Goal: Task Accomplishment & Management: Manage account settings

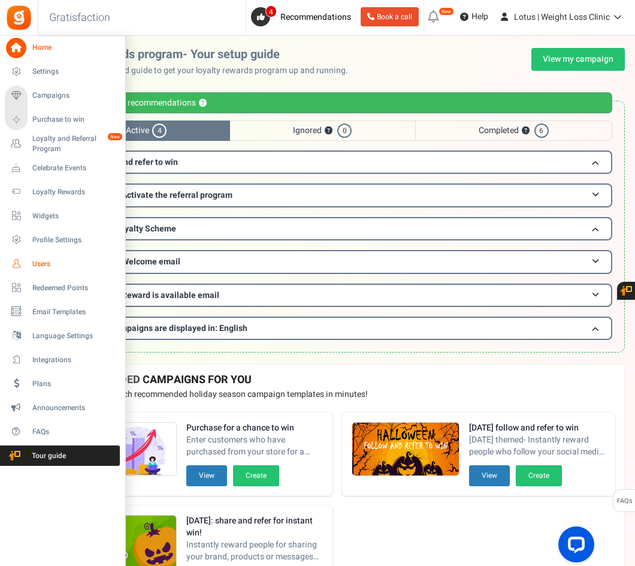
click at [51, 267] on span "Users" at bounding box center [74, 264] width 84 height 10
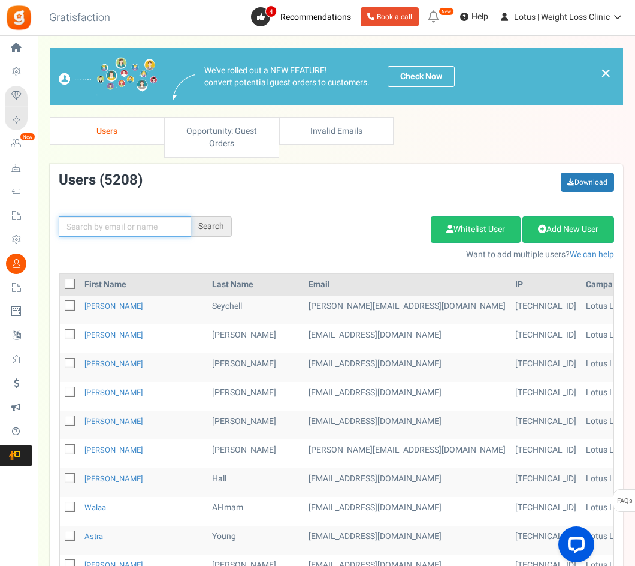
click at [78, 233] on input "text" at bounding box center [125, 226] width 132 height 20
paste input "Colegio oficial de Médicos de [GEOGRAPHIC_DATA]."
type input "Colegio oficial de Médicos de [GEOGRAPHIC_DATA]."
click at [179, 225] on icon at bounding box center [176, 226] width 7 height 8
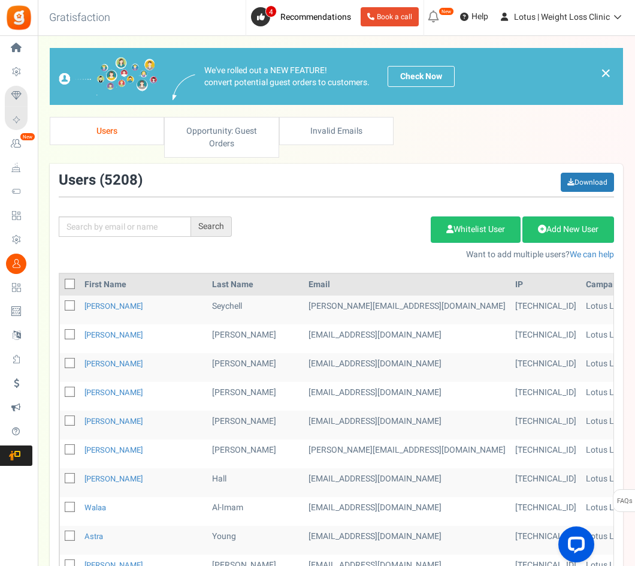
scroll to position [0, 0]
click at [84, 227] on input "text" at bounding box center [125, 226] width 132 height 20
paste input "[PERSON_NAME][EMAIL_ADDRESS][DOMAIN_NAME]"
type input "[PERSON_NAME][EMAIL_ADDRESS][DOMAIN_NAME]"
click at [216, 220] on div "Search" at bounding box center [211, 226] width 41 height 20
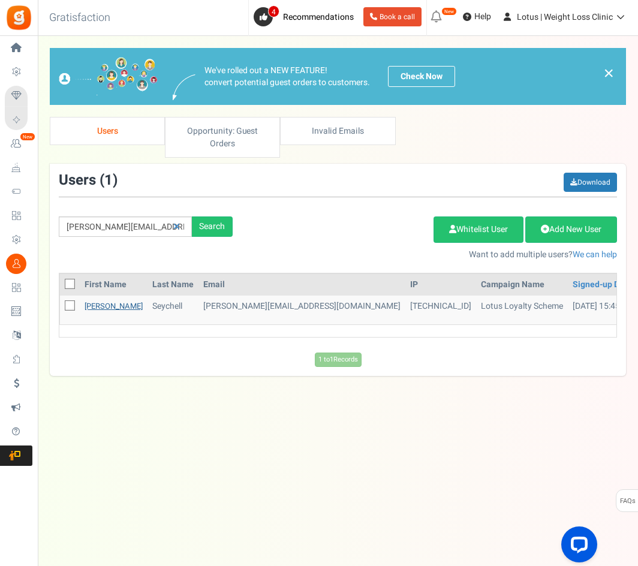
click at [98, 309] on link "[PERSON_NAME]" at bounding box center [114, 305] width 58 height 11
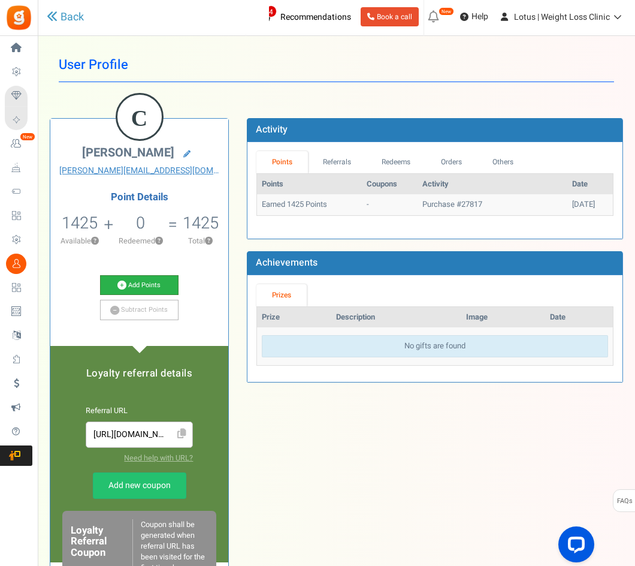
click at [144, 286] on link "Add Points" at bounding box center [139, 285] width 79 height 20
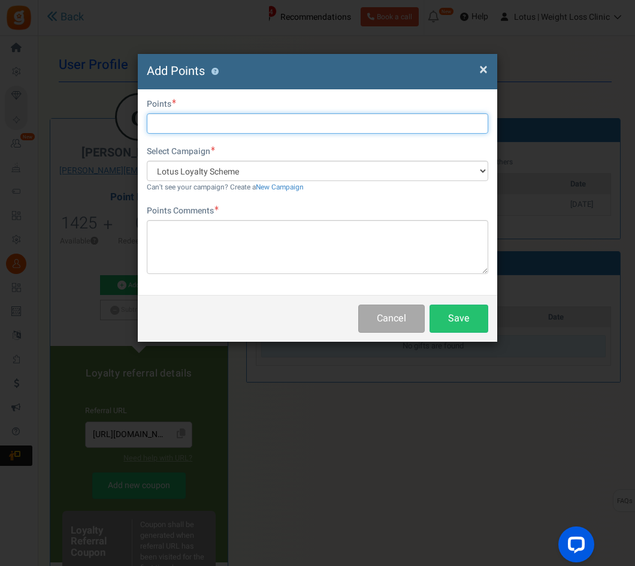
click at [182, 123] on input "text" at bounding box center [318, 123] width 342 height 20
type input "1000"
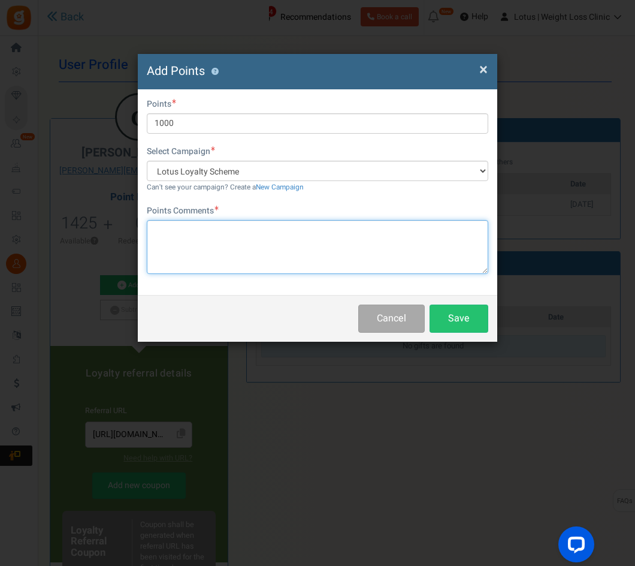
click at [152, 230] on textarea at bounding box center [318, 247] width 342 height 54
type textarea "Welcome code"
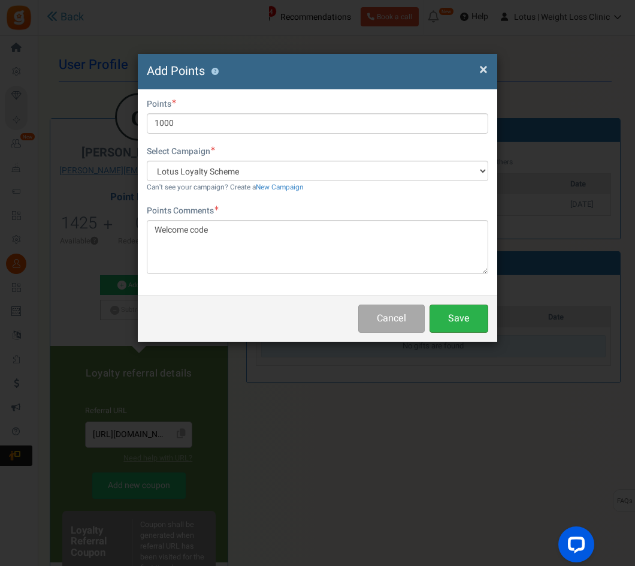
click at [459, 318] on button "Save" at bounding box center [459, 319] width 59 height 28
